Goal: Check status: Check status

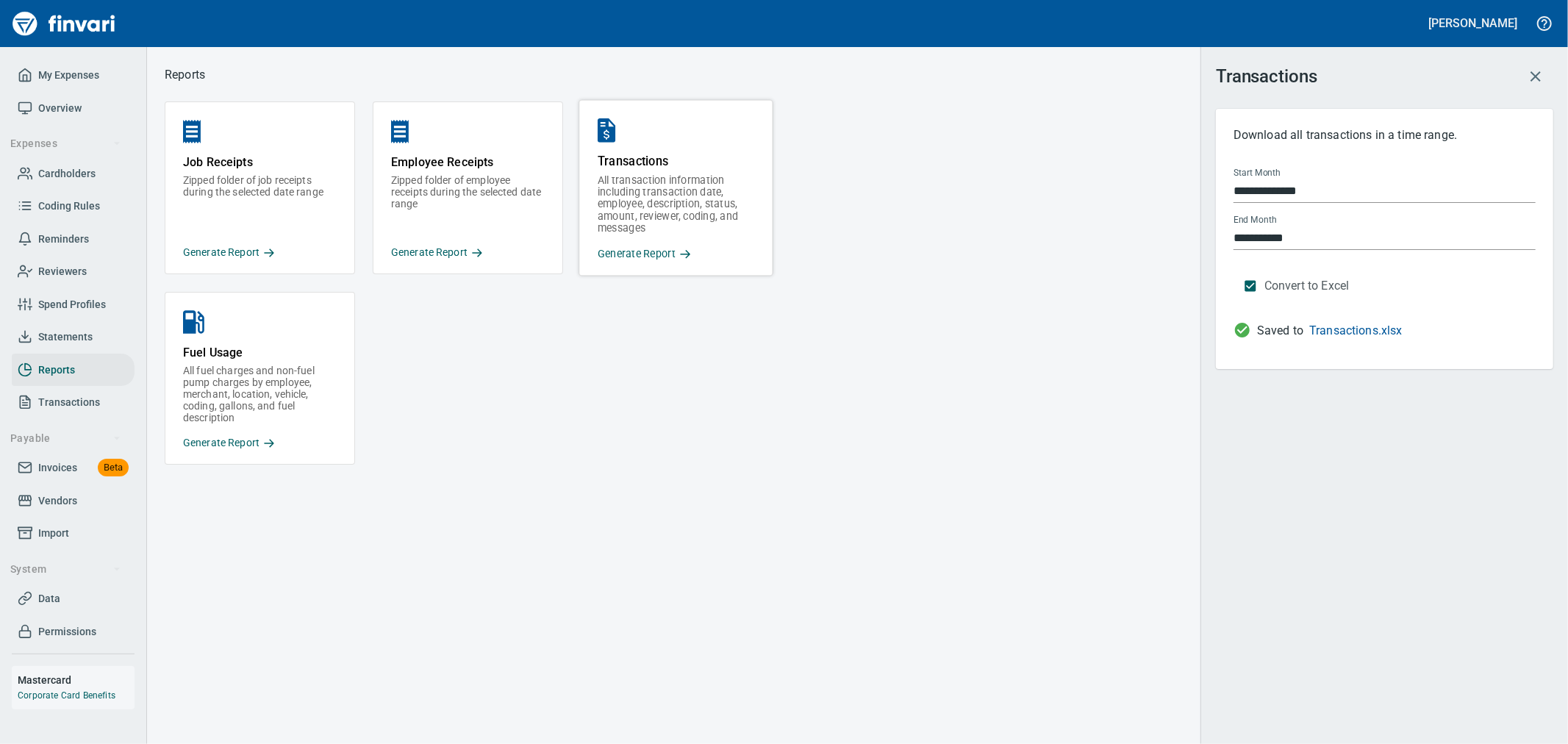
drag, startPoint x: 976, startPoint y: 505, endPoint x: 473, endPoint y: 459, distance: 505.1
click at [976, 505] on div "Job Receipts Zipped folder of job receipts during the selected date range Gener…" at bounding box center [674, 418] width 1018 height 633
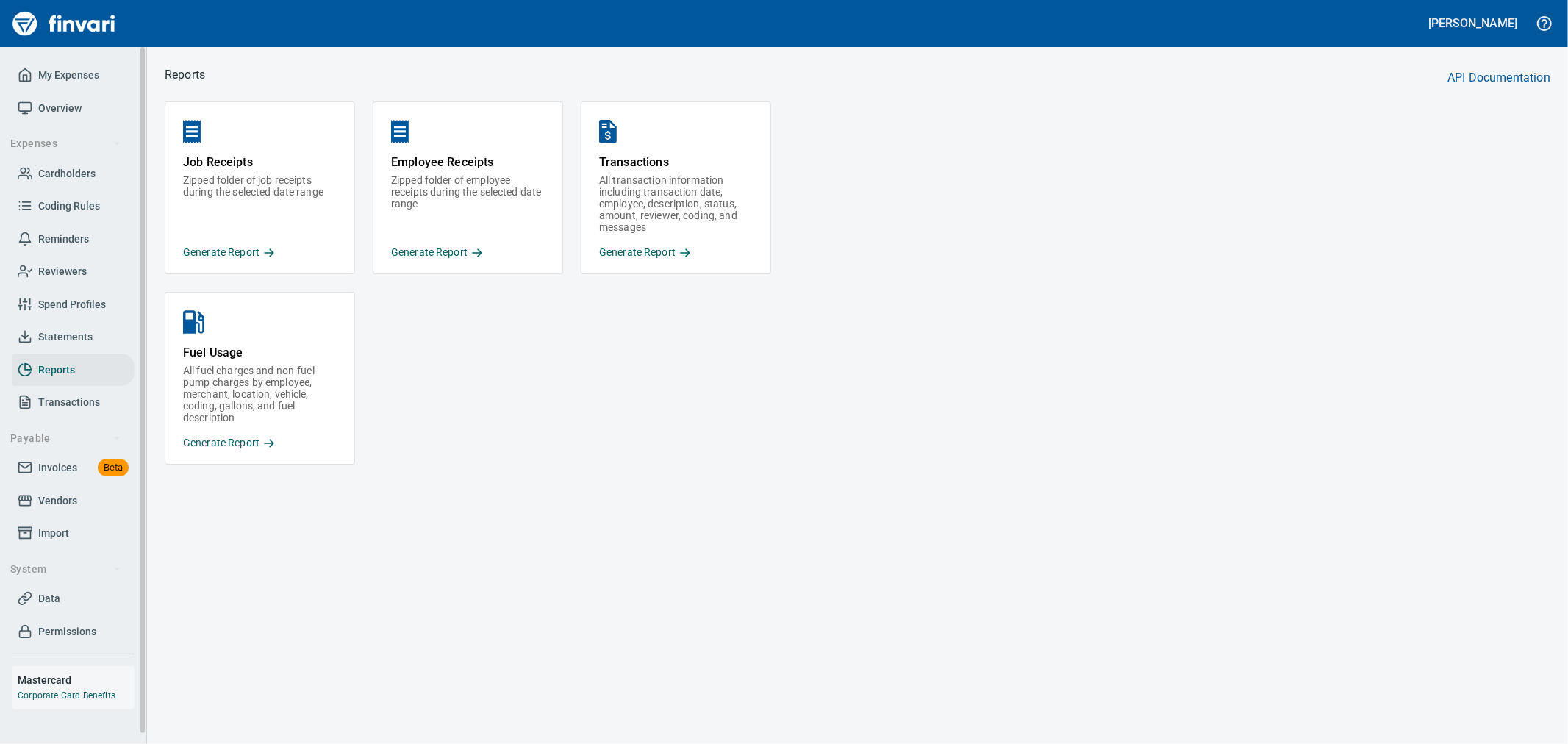
click at [75, 399] on span "Transactions" at bounding box center [69, 402] width 62 height 18
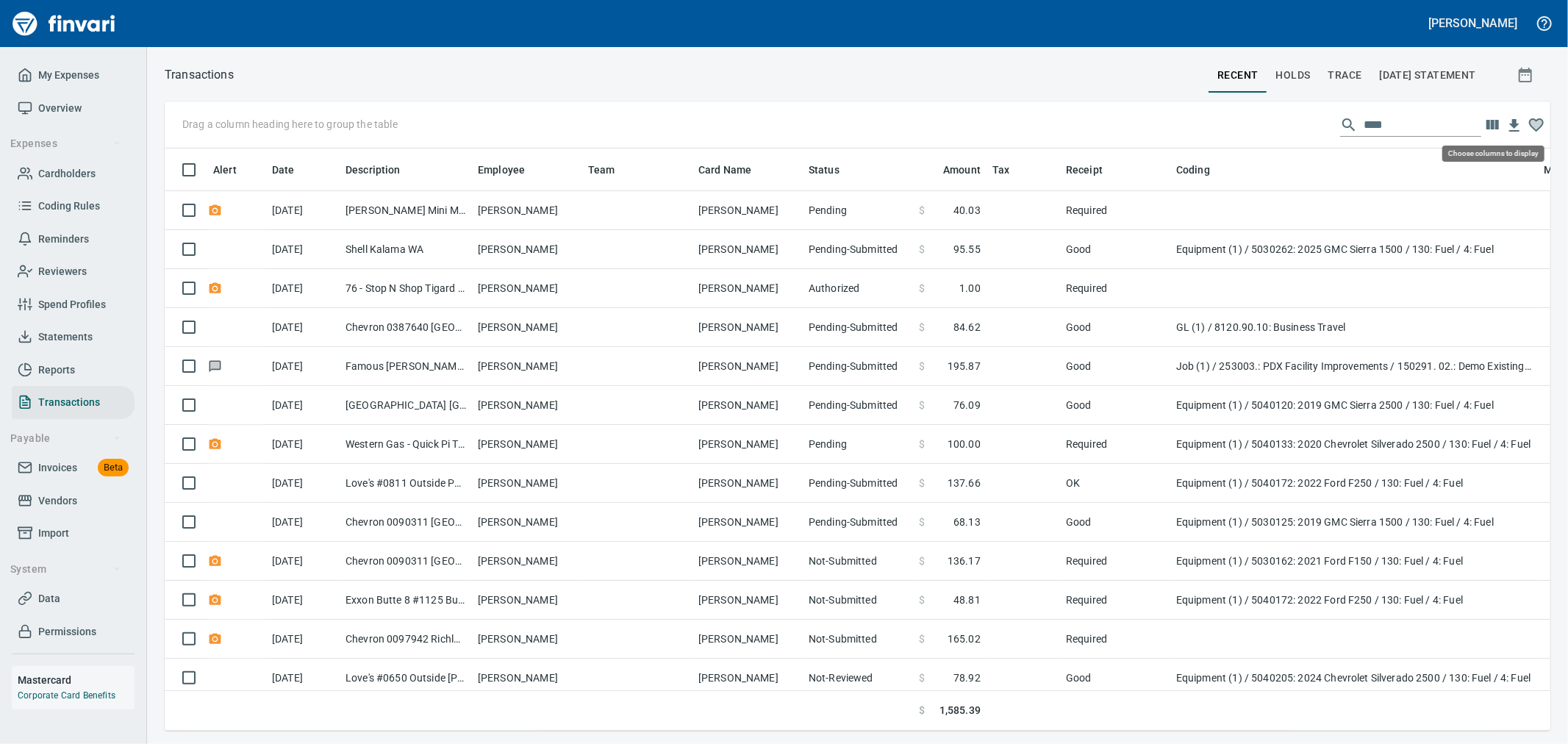
scroll to position [557, 1361]
click at [1525, 74] on icon "button" at bounding box center [1525, 75] width 14 height 14
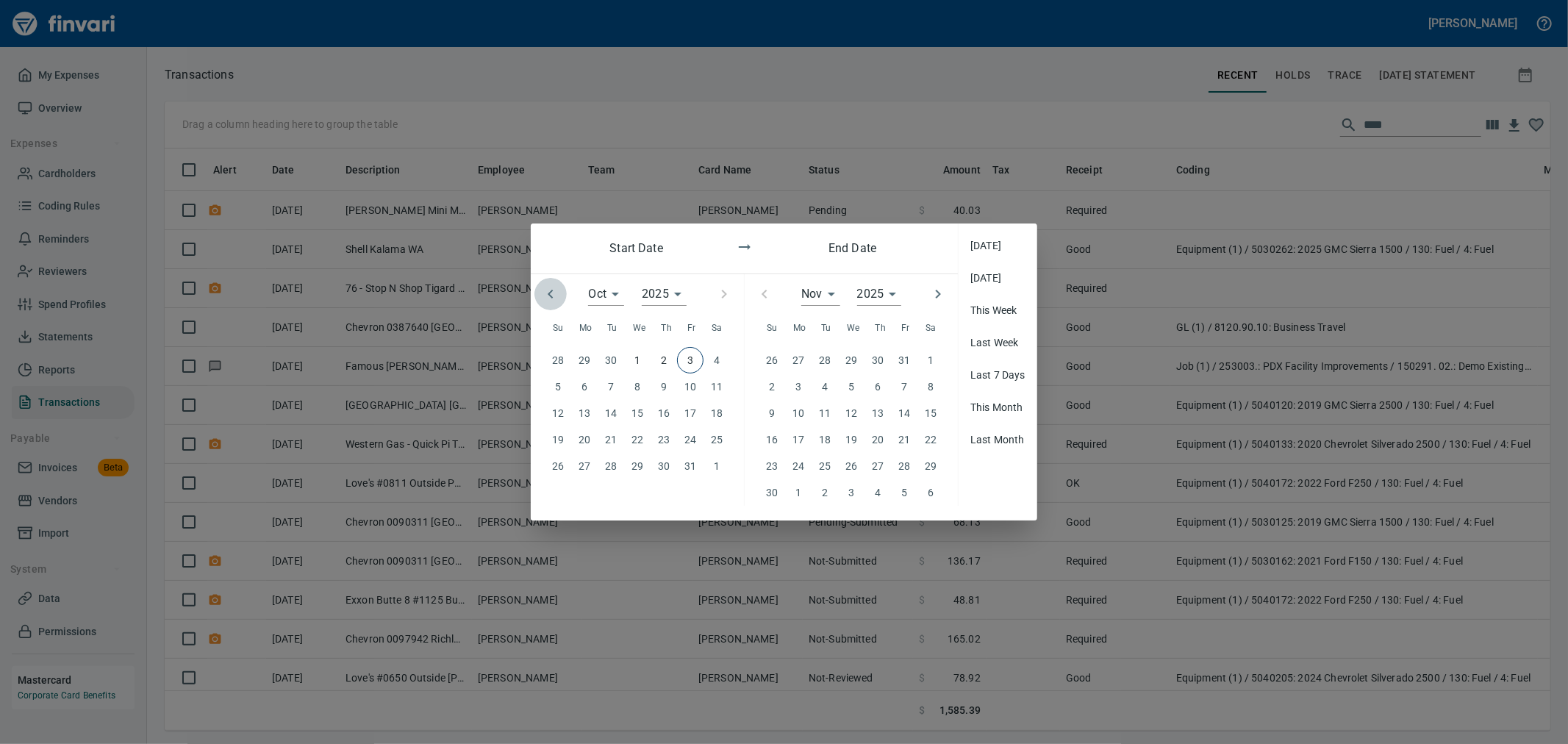
click at [557, 297] on icon "button" at bounding box center [550, 294] width 17 height 17
type input "*"
click at [560, 446] on p "21" at bounding box center [557, 440] width 12 height 16
click at [559, 467] on p "28" at bounding box center [557, 466] width 12 height 16
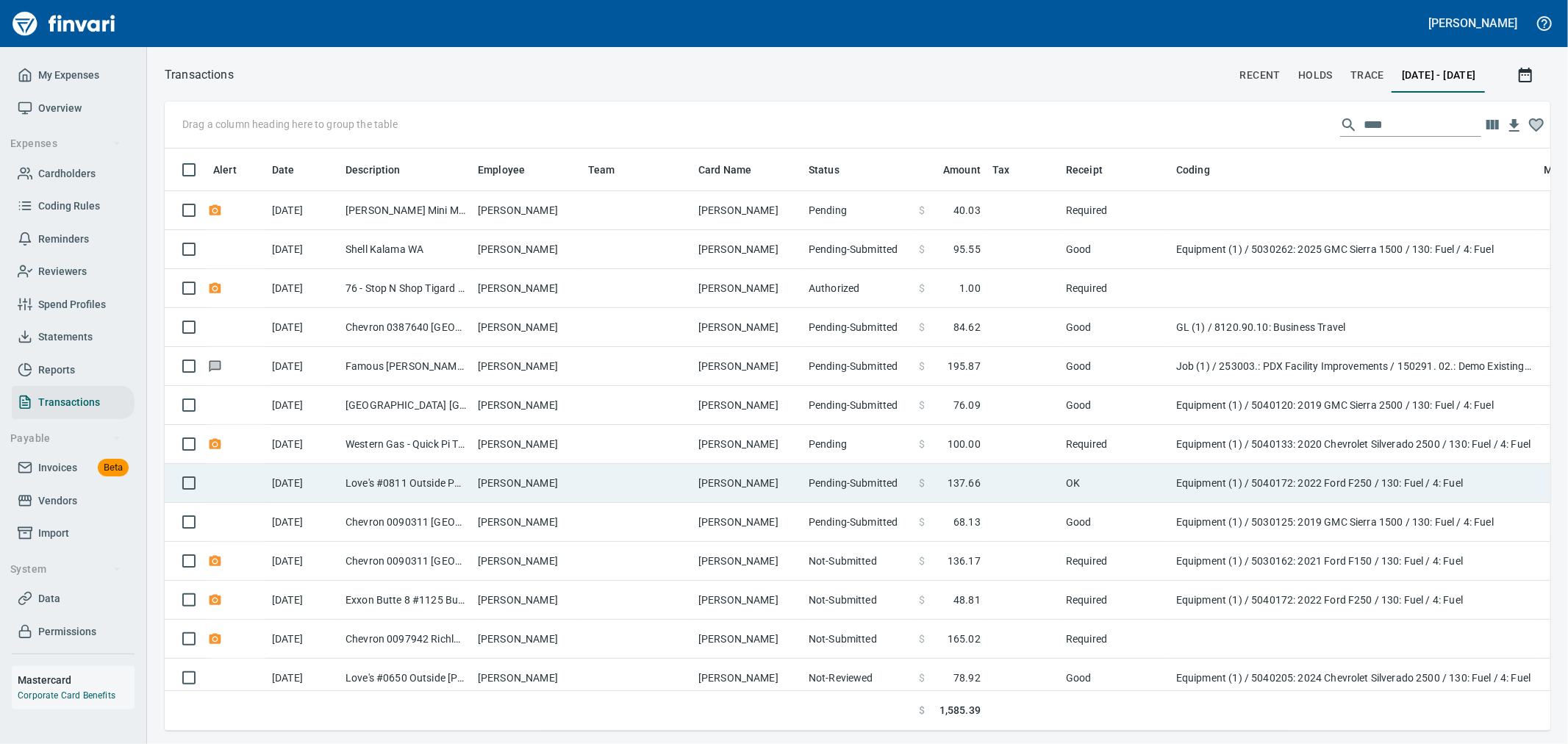
scroll to position [557, 1361]
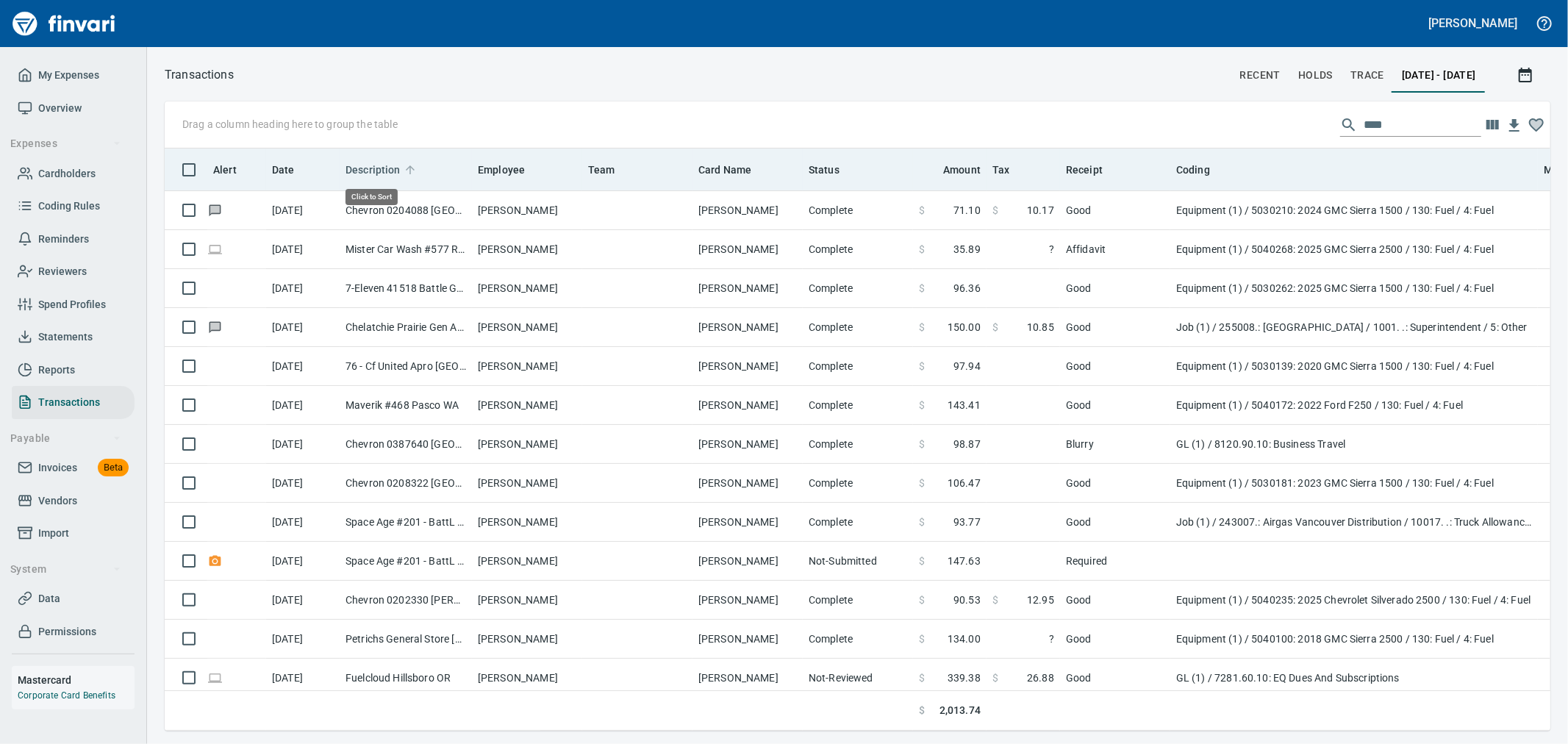
click at [372, 164] on span "Description" at bounding box center [372, 169] width 55 height 17
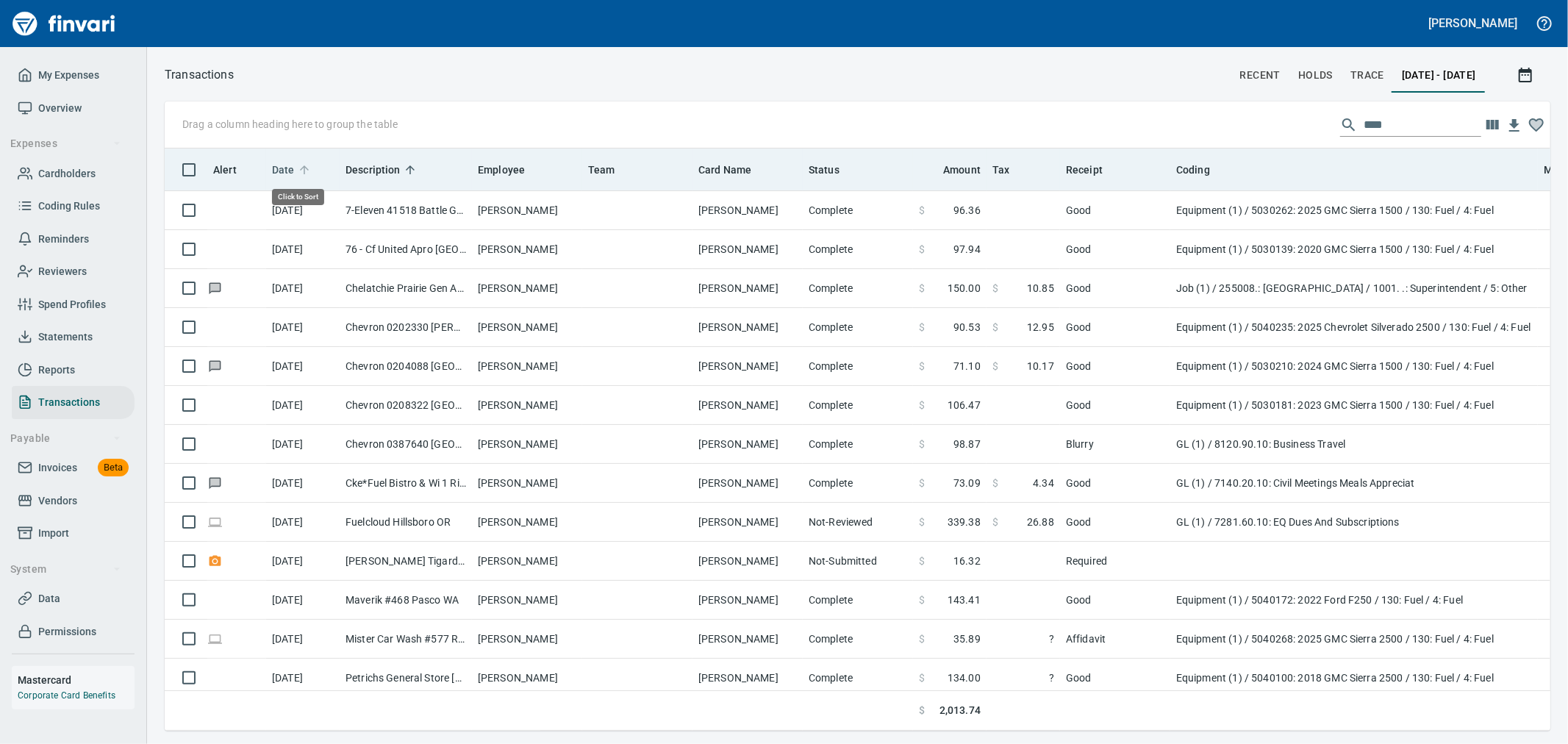
click at [304, 177] on icon at bounding box center [304, 169] width 14 height 14
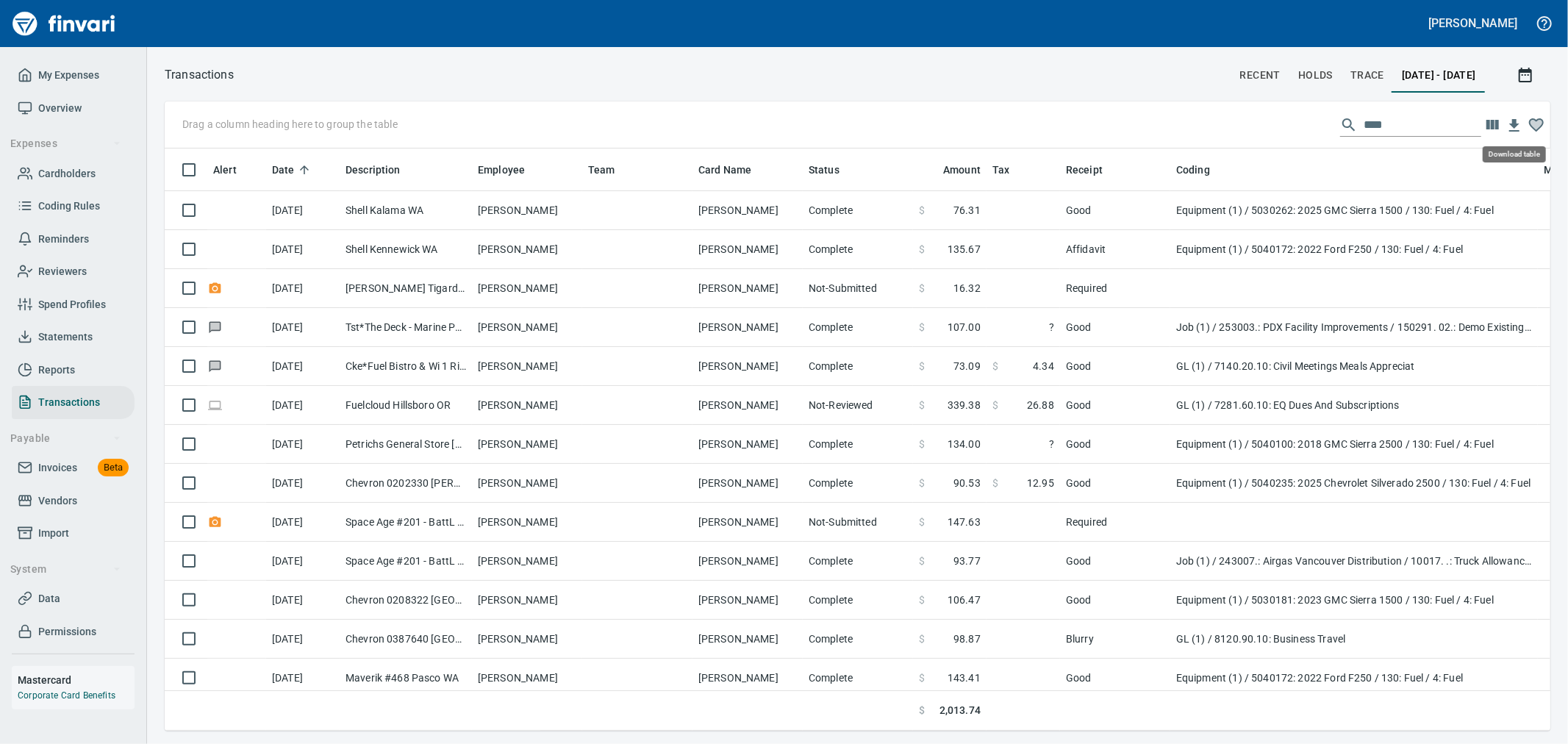
click at [1509, 117] on icon "button" at bounding box center [1514, 125] width 17 height 17
